Goal: Task Accomplishment & Management: Manage account settings

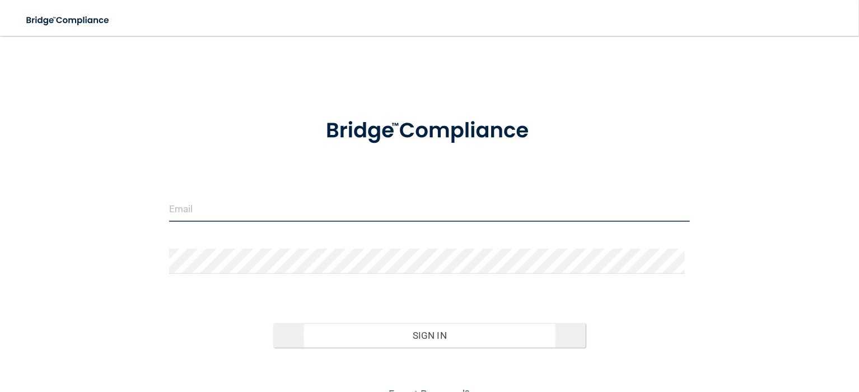
type input "[EMAIL_ADDRESS][DOMAIN_NAME]"
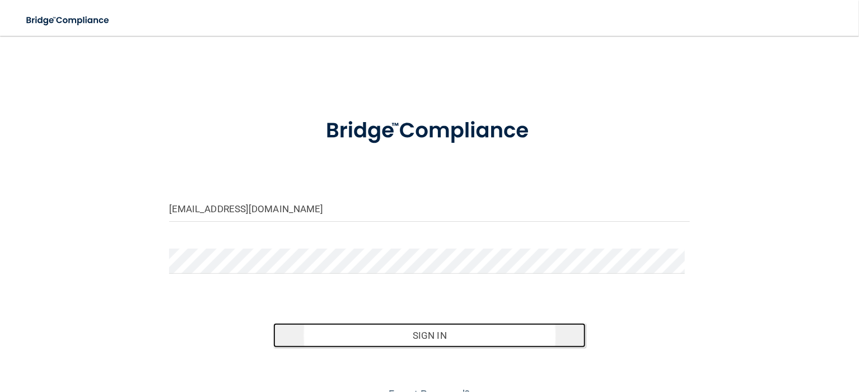
click at [446, 333] on button "Sign In" at bounding box center [429, 335] width 313 height 25
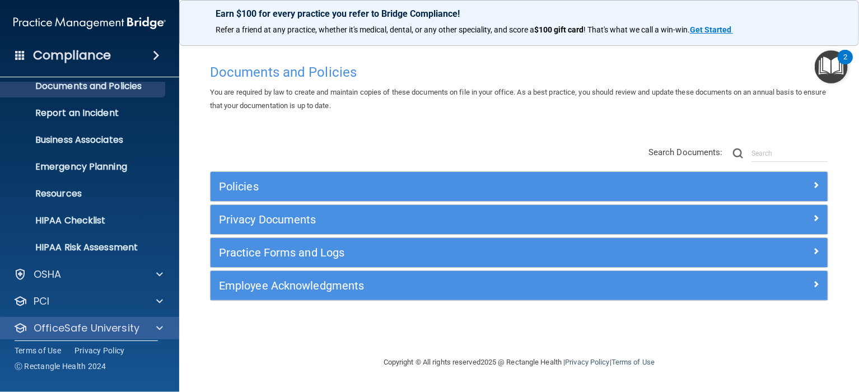
scroll to position [72, 0]
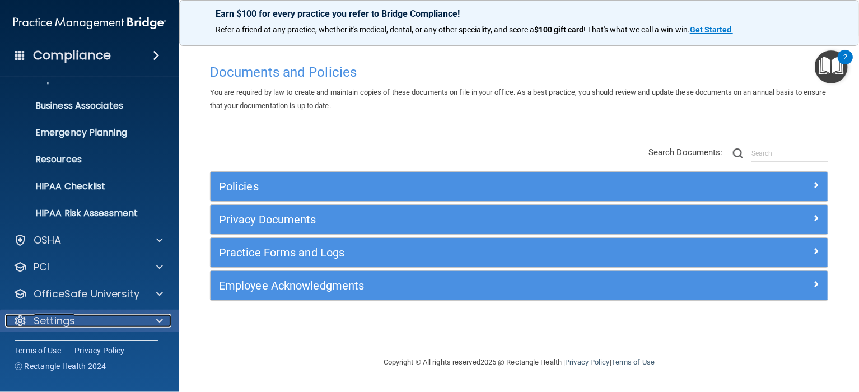
click at [159, 318] on span at bounding box center [159, 320] width 7 height 13
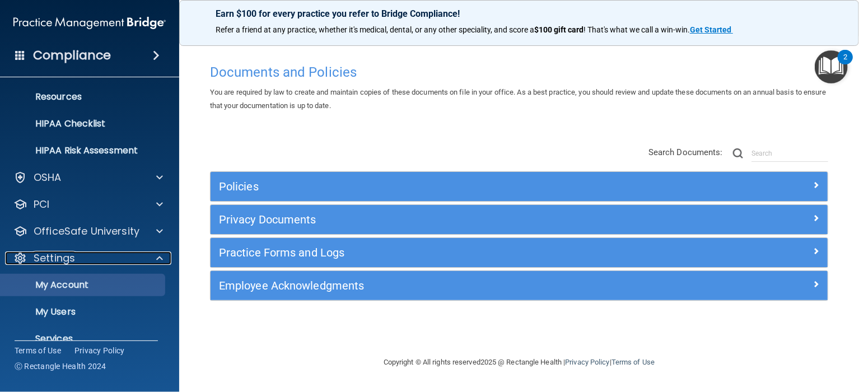
scroll to position [180, 0]
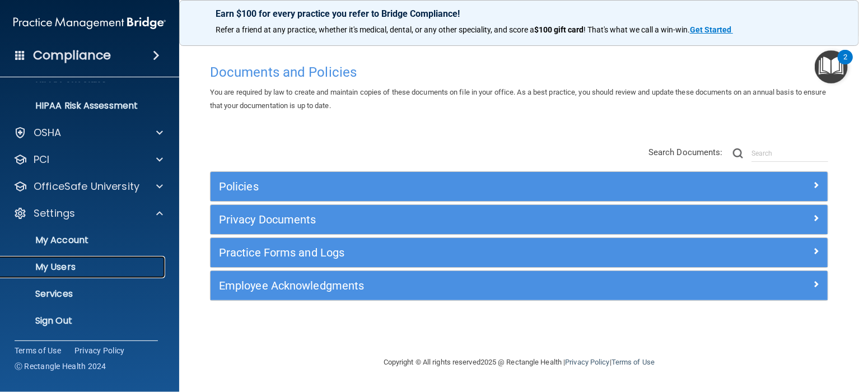
click at [67, 266] on p "My Users" at bounding box center [83, 267] width 153 height 11
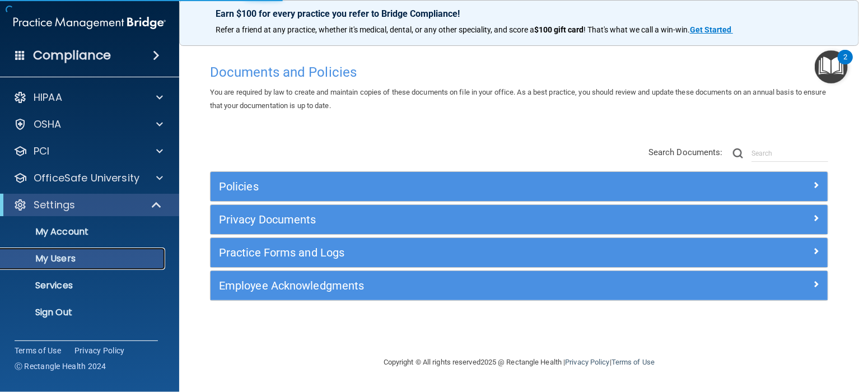
select select "20"
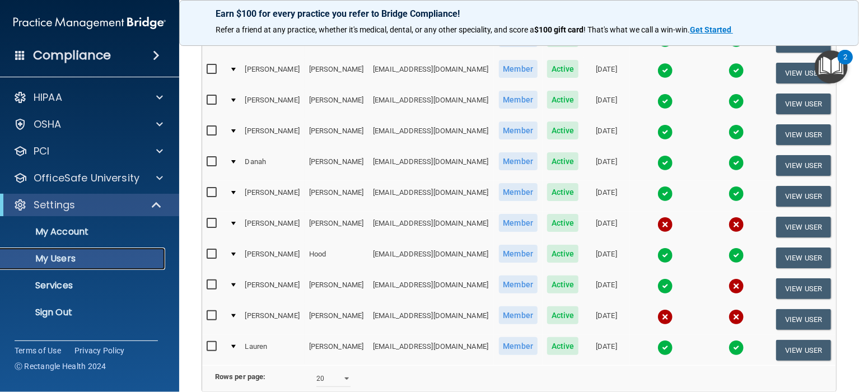
scroll to position [541, 0]
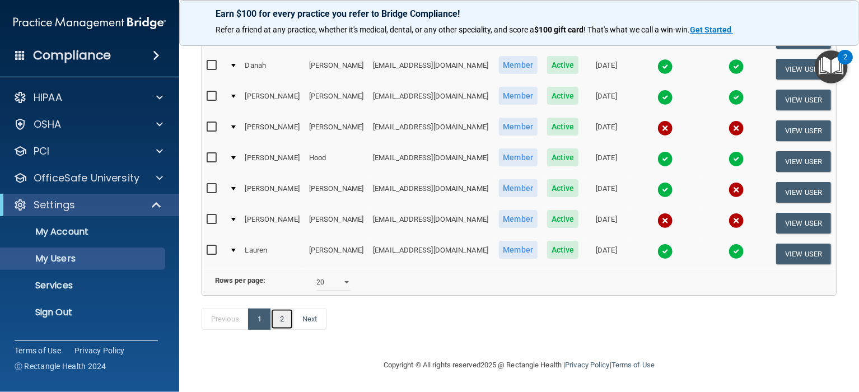
click at [283, 318] on link "2" at bounding box center [282, 319] width 23 height 21
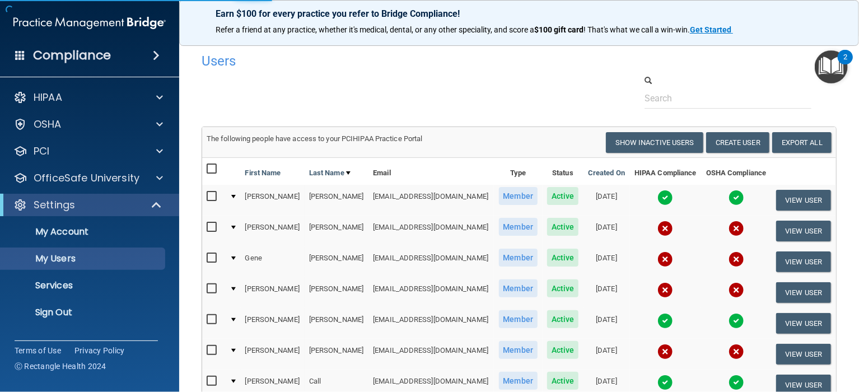
select select "20"
